Goal: Transaction & Acquisition: Purchase product/service

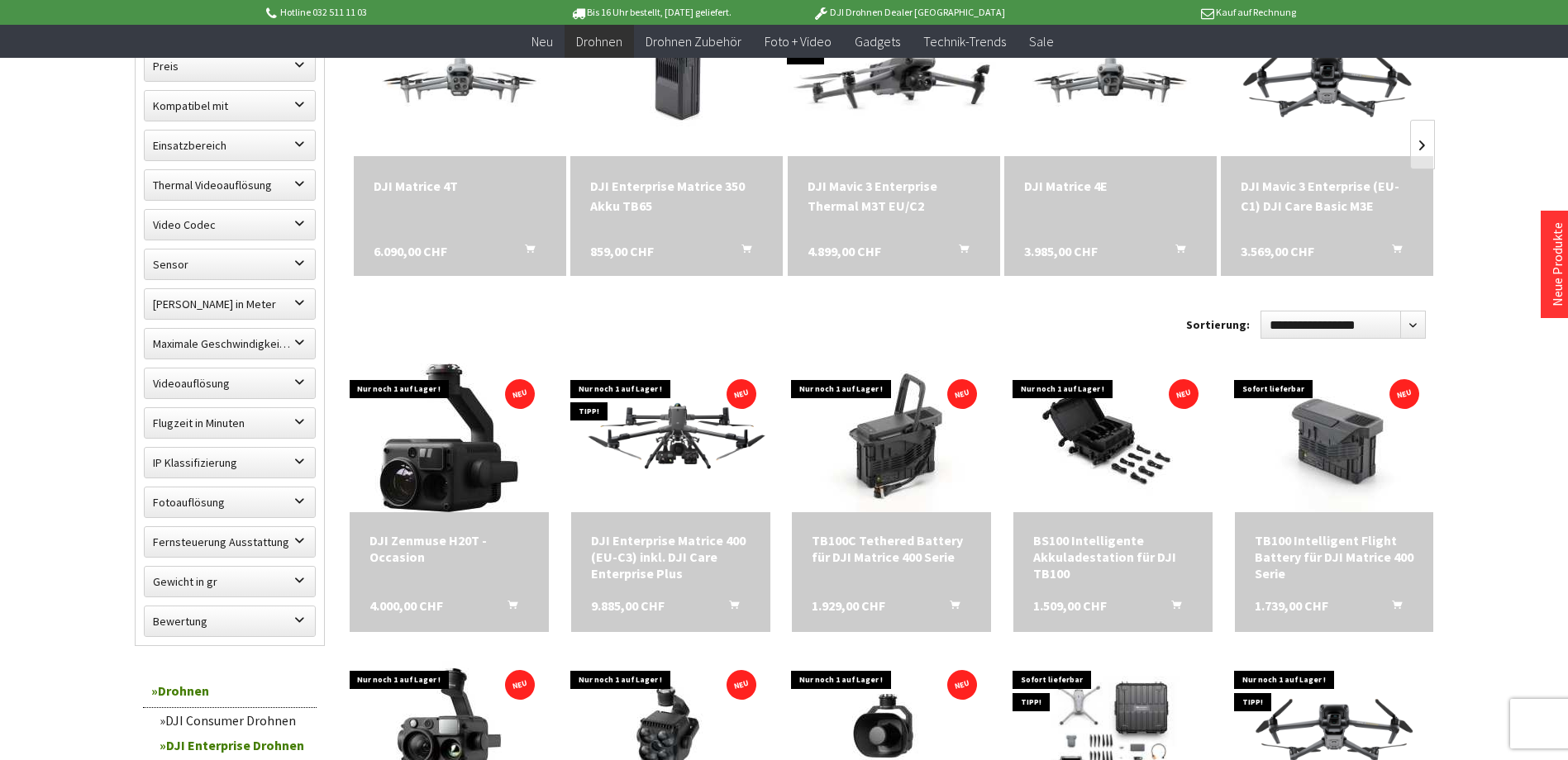
scroll to position [661, 0]
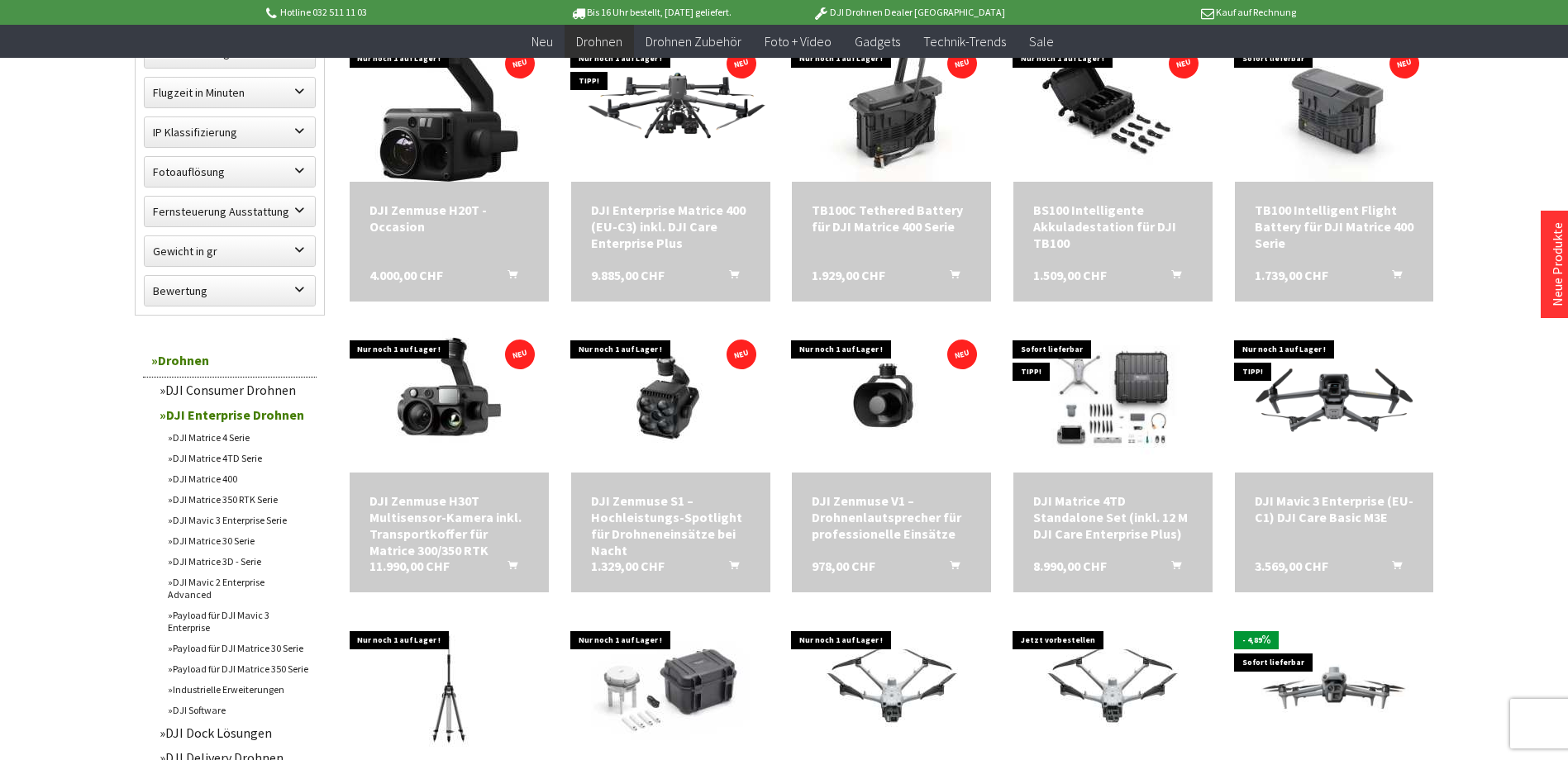
scroll to position [1157, 0]
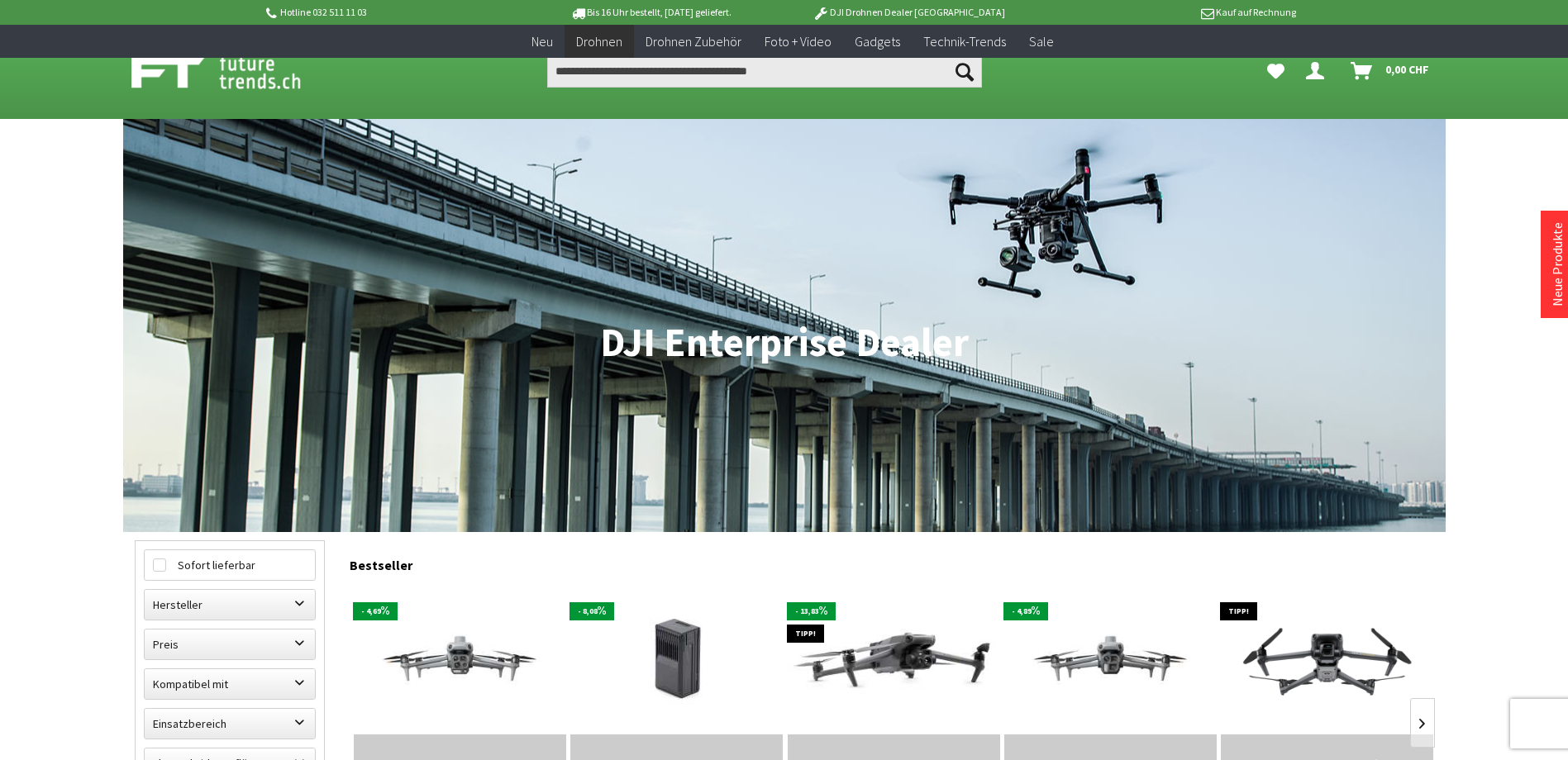
scroll to position [331, 0]
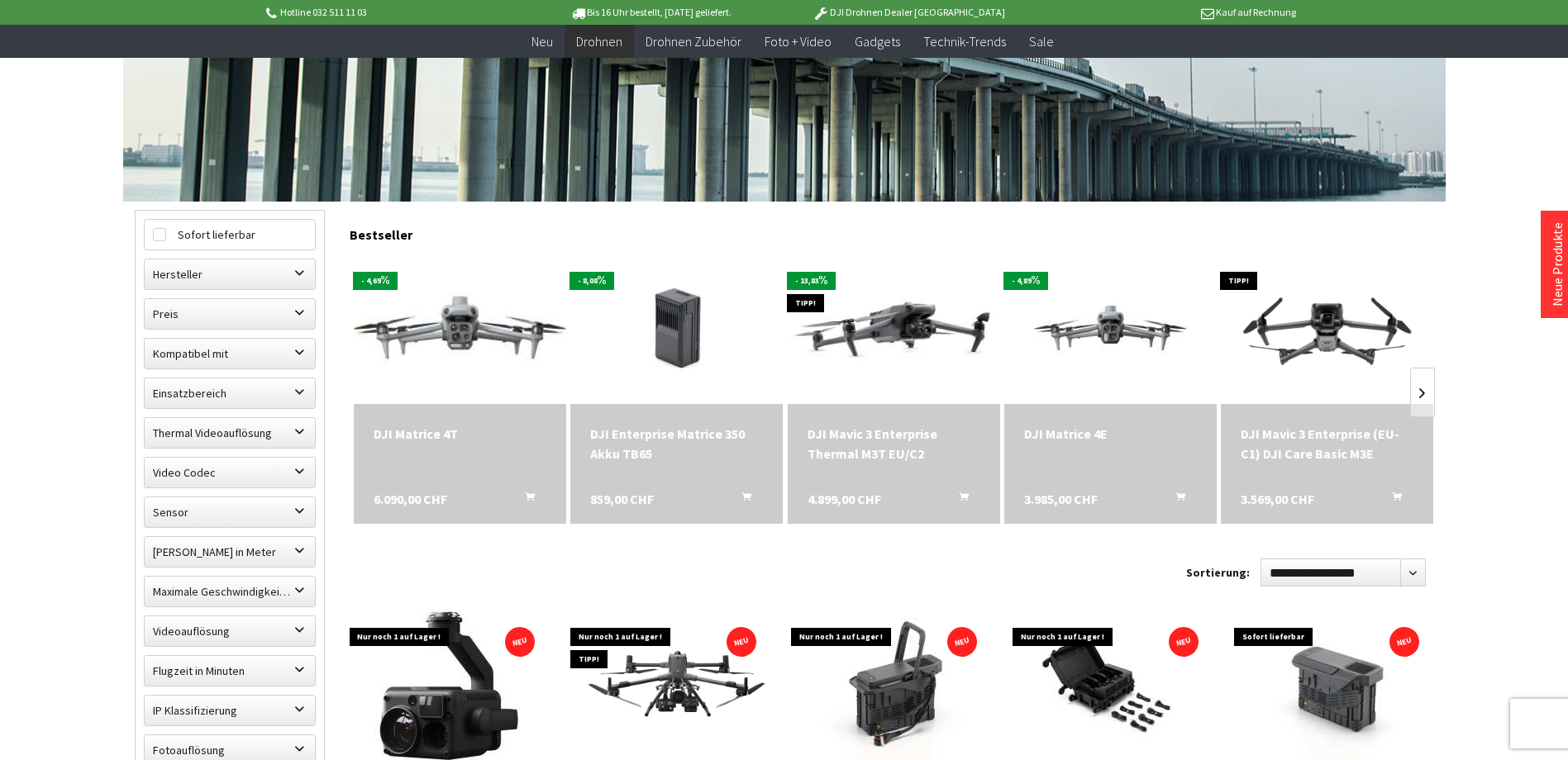
click at [461, 324] on img at bounding box center [459, 329] width 298 height 168
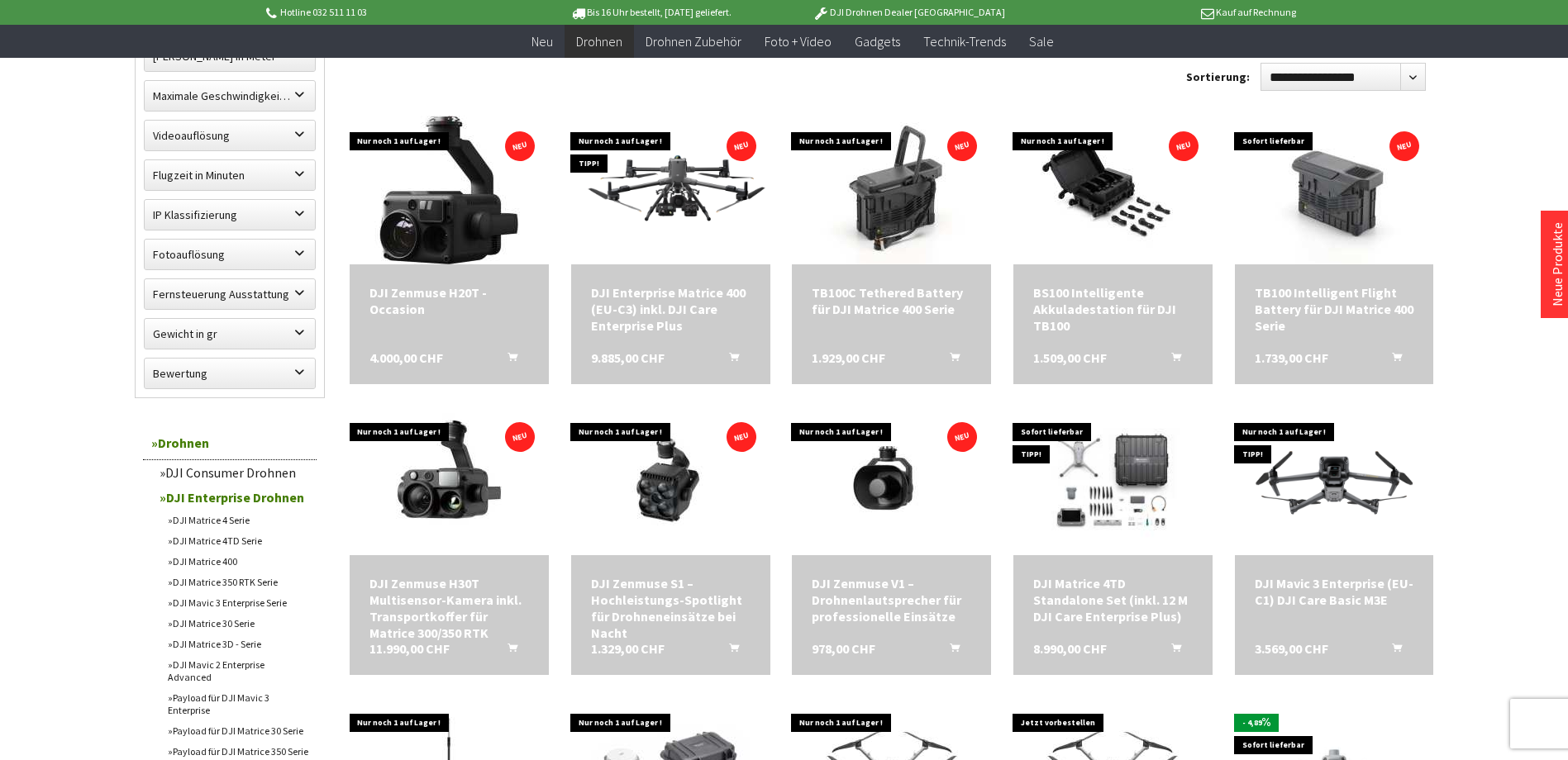
scroll to position [1239, 0]
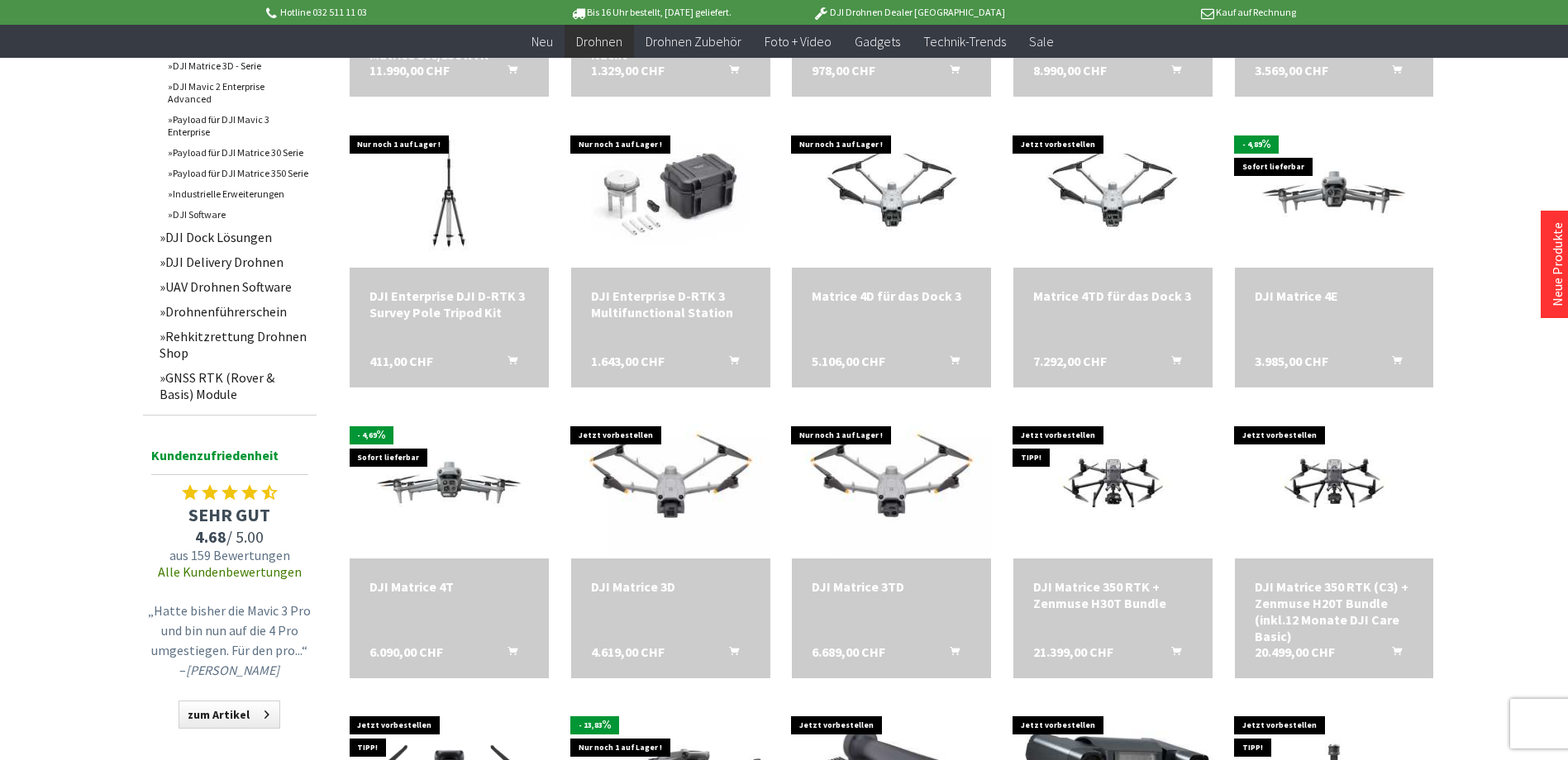
scroll to position [1570, 0]
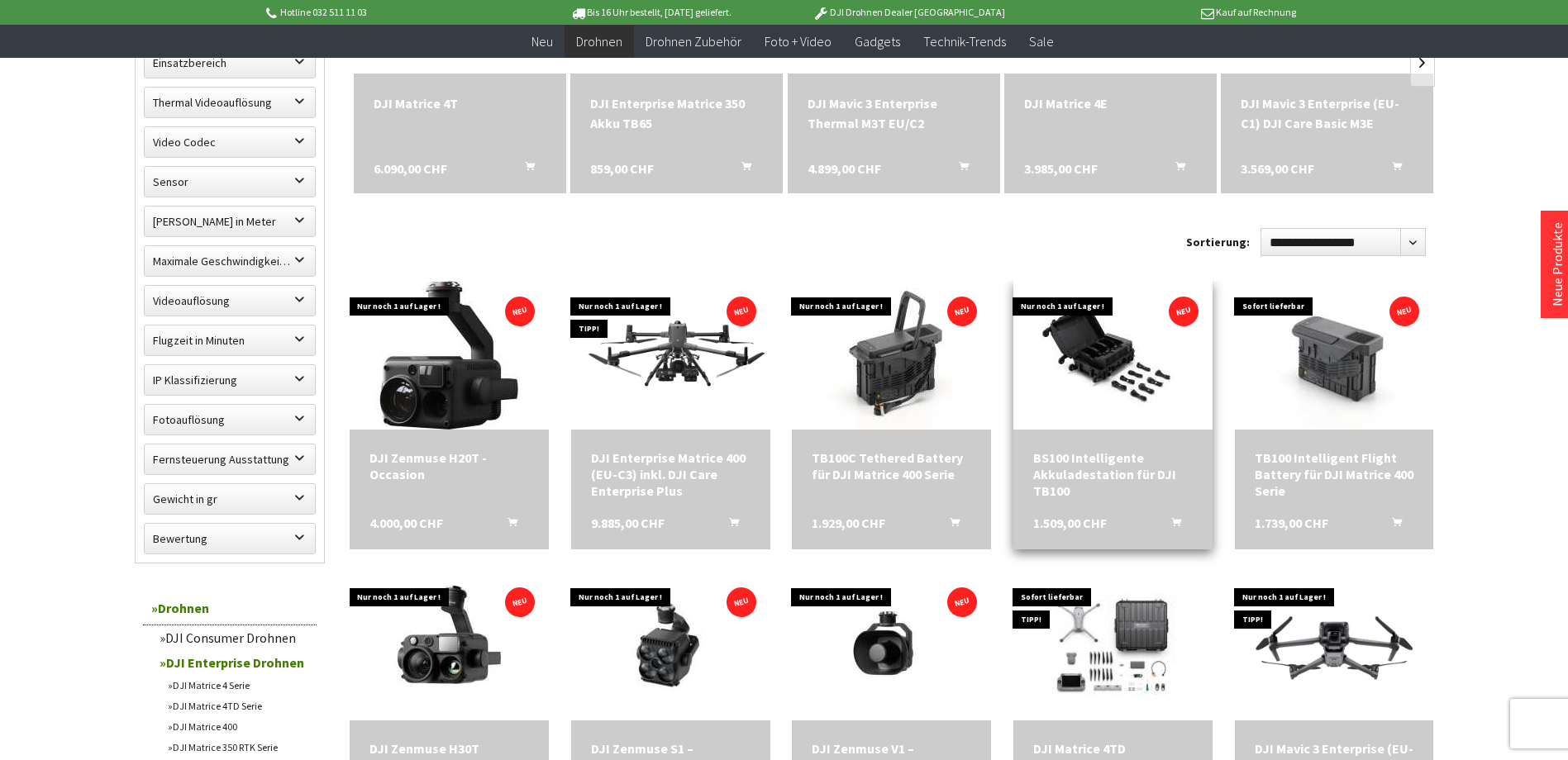
scroll to position [413, 0]
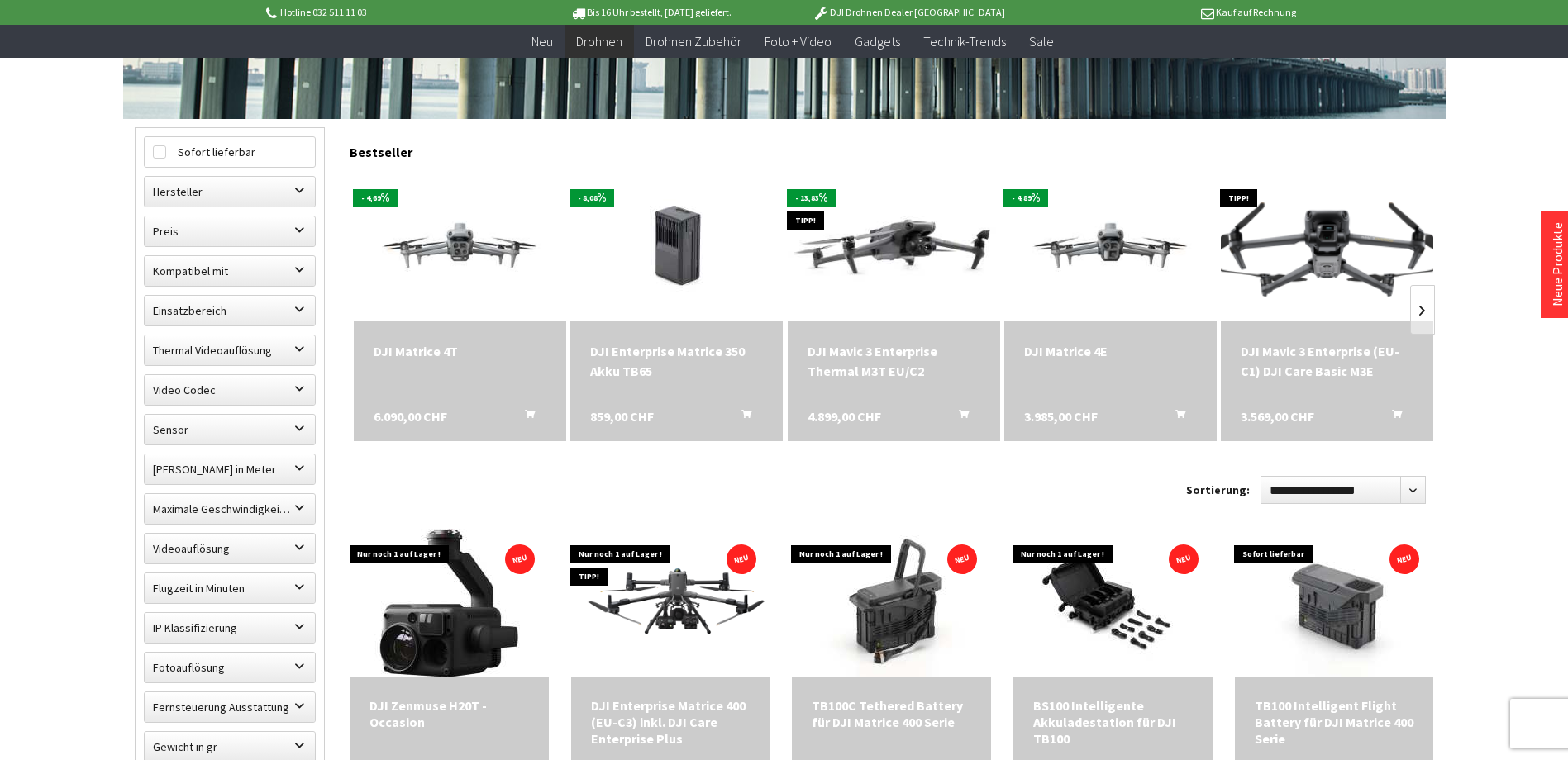
click at [1321, 255] on img at bounding box center [1327, 246] width 298 height 168
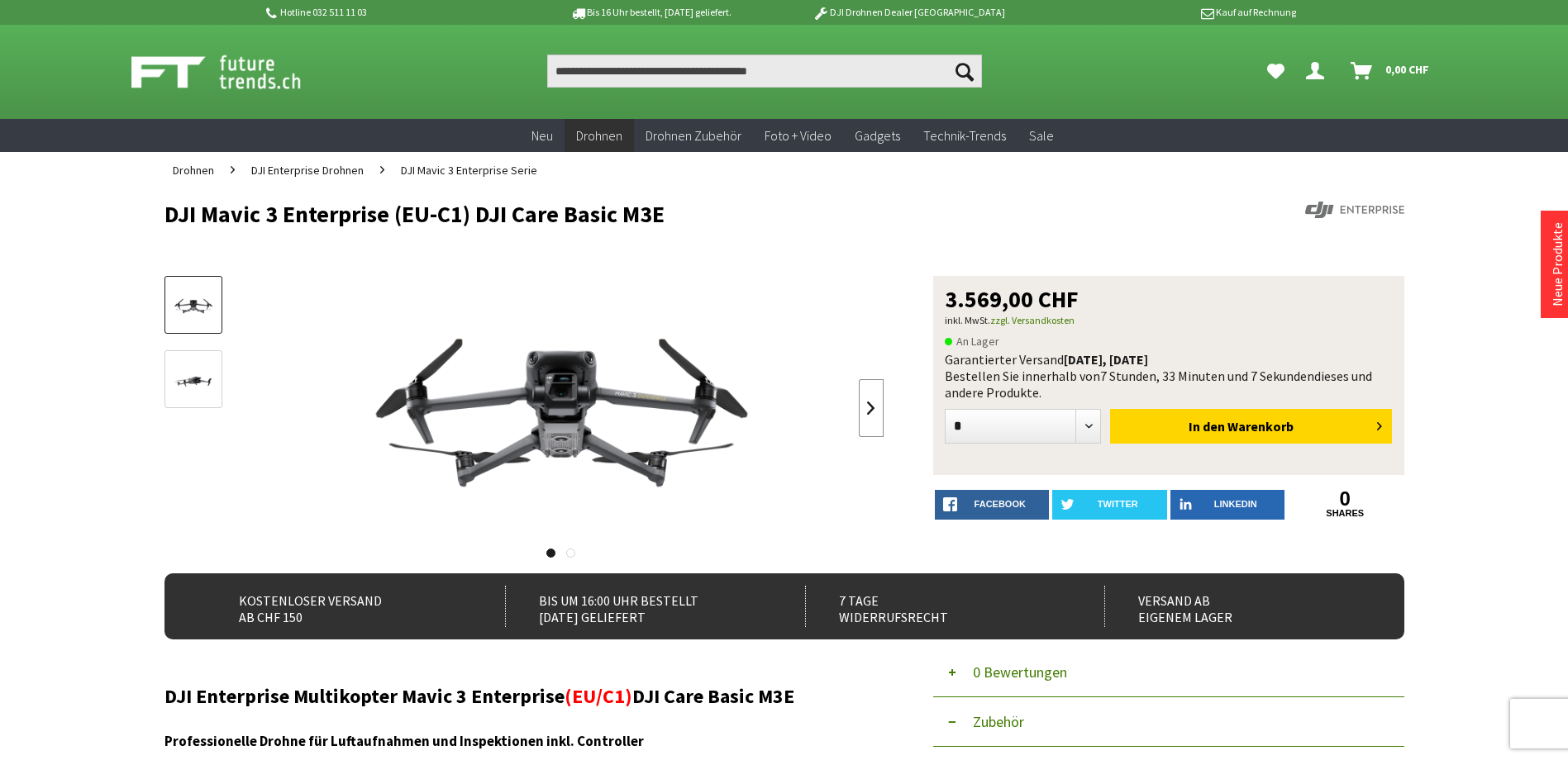
click at [873, 413] on link at bounding box center [871, 408] width 25 height 58
